Goal: Information Seeking & Learning: Learn about a topic

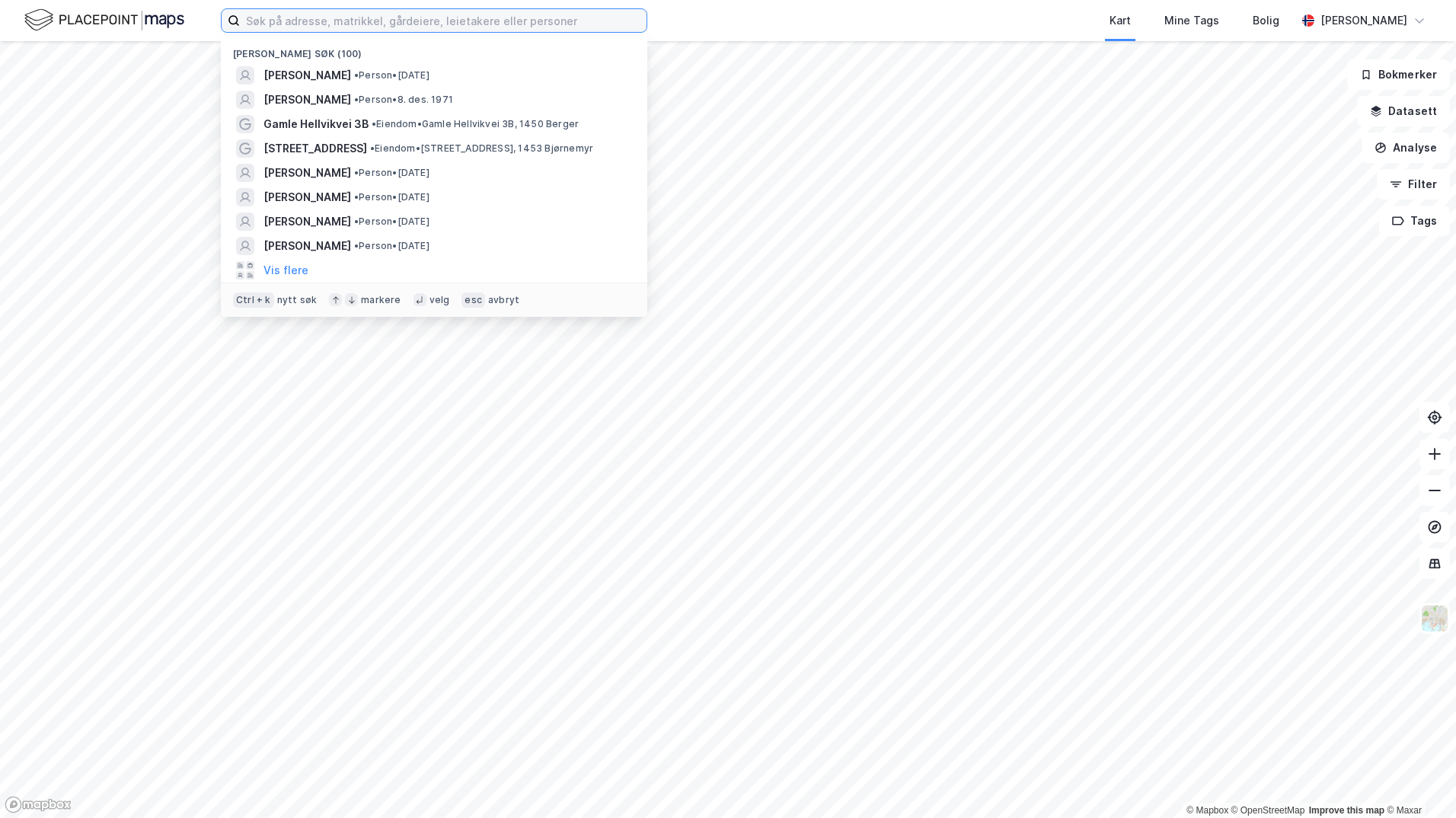
click at [366, 23] on input at bounding box center [443, 20] width 407 height 23
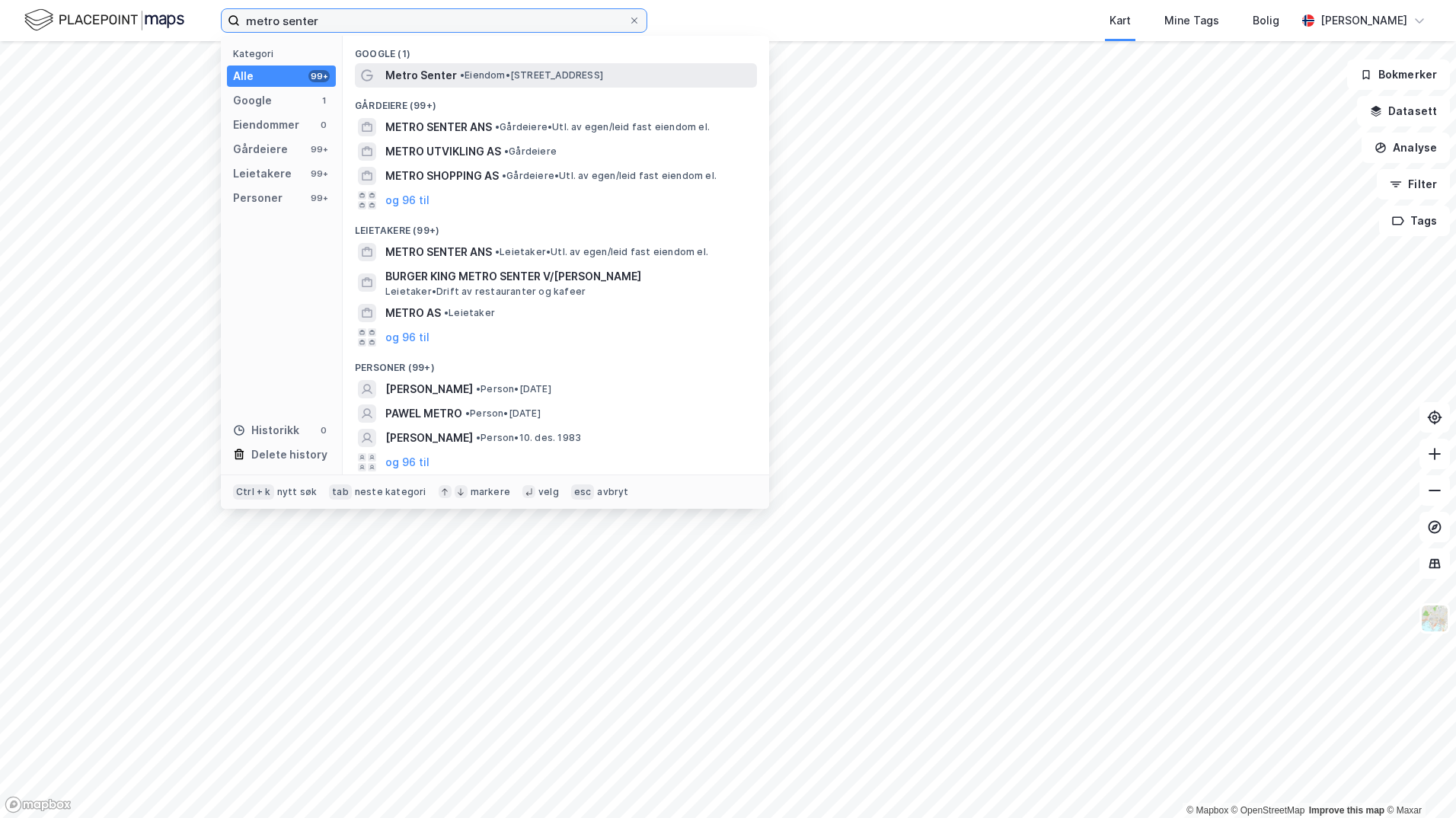
type input "metro senter"
click at [468, 73] on span "• Eiendom • Bibliotekgata 30, 1473 Lørenskog" at bounding box center [532, 75] width 143 height 12
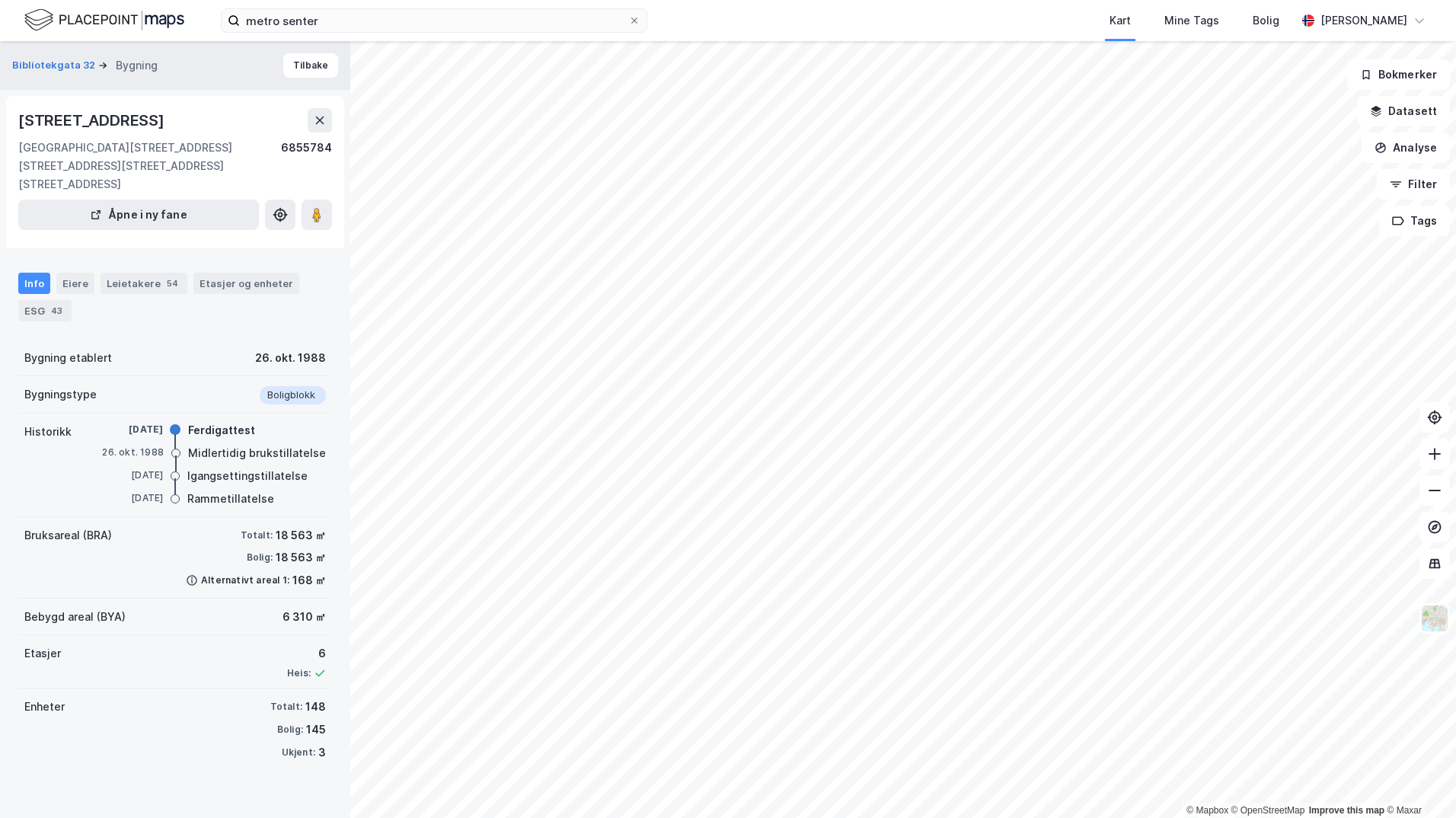
click at [54, 287] on div "Info Eiere Leietakere 54 Etasjer og enheter ESG 43" at bounding box center [175, 297] width 314 height 49
click at [64, 286] on div "Eiere" at bounding box center [75, 283] width 38 height 22
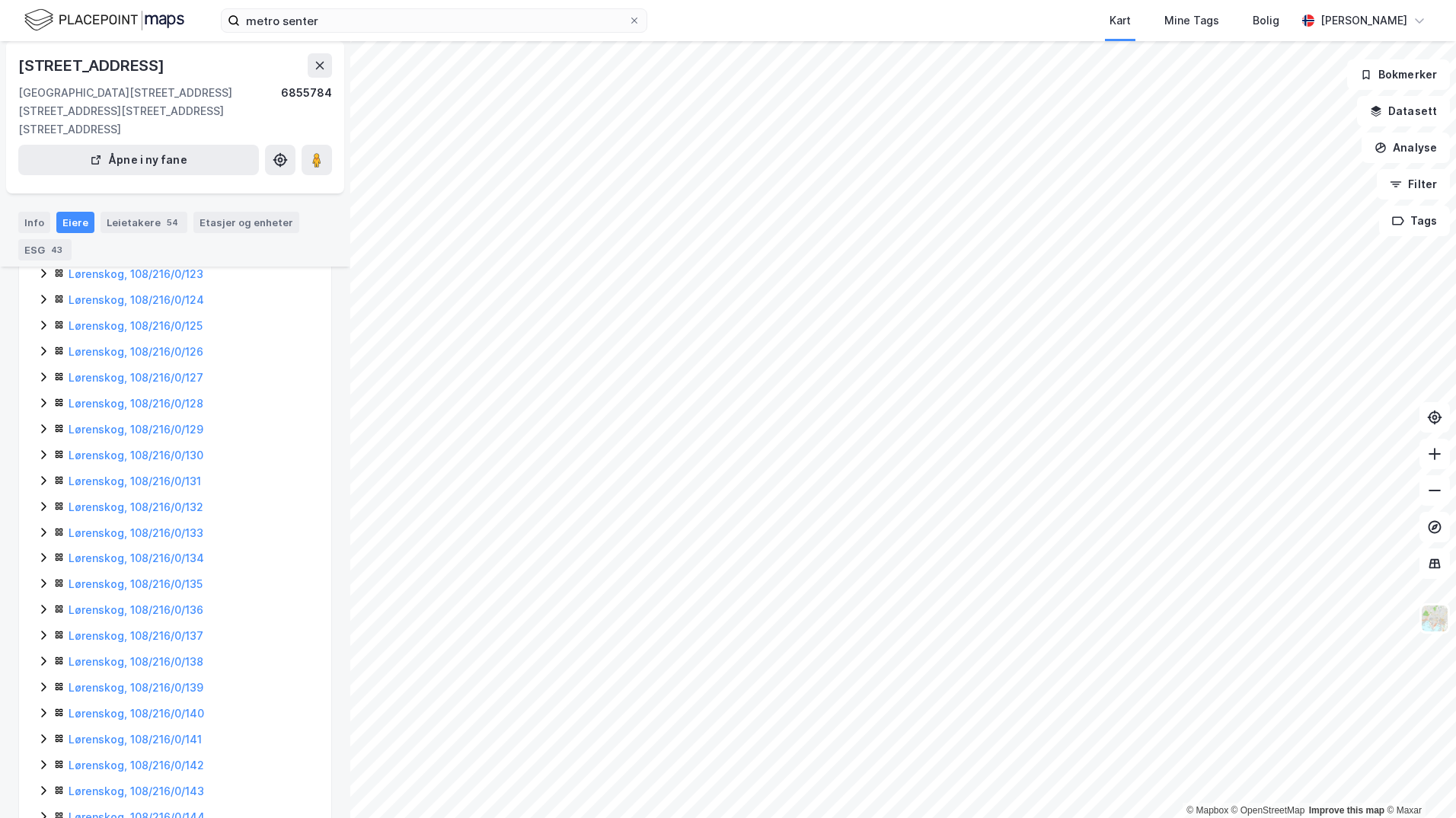
scroll to position [3448, 0]
